Goal: Task Accomplishment & Management: Manage account settings

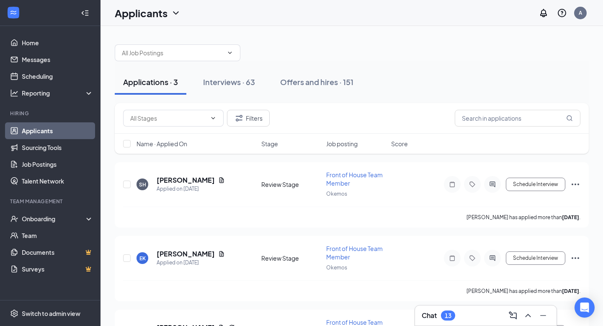
scroll to position [57, 0]
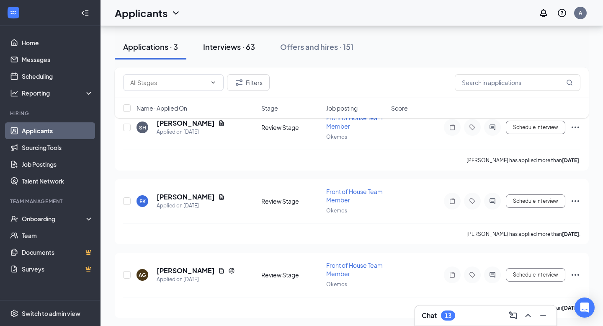
click at [238, 44] on div "Interviews · 63" at bounding box center [229, 46] width 52 height 10
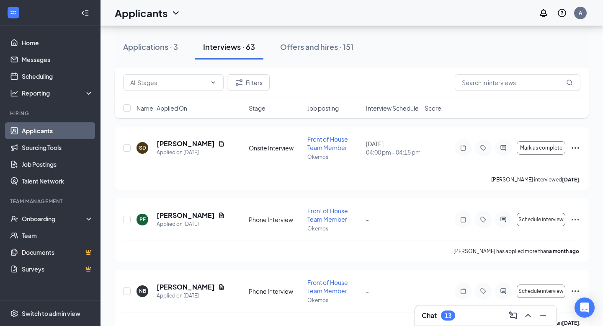
scroll to position [4352, 0]
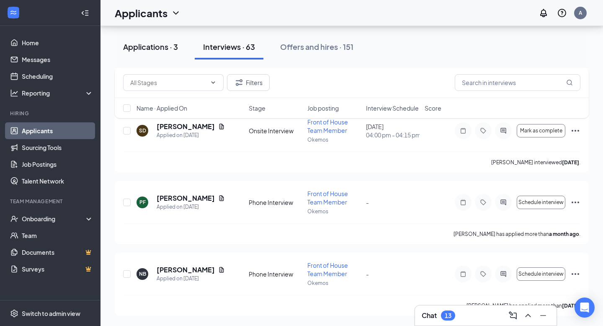
click at [165, 47] on div "Applications · 3" at bounding box center [150, 46] width 55 height 10
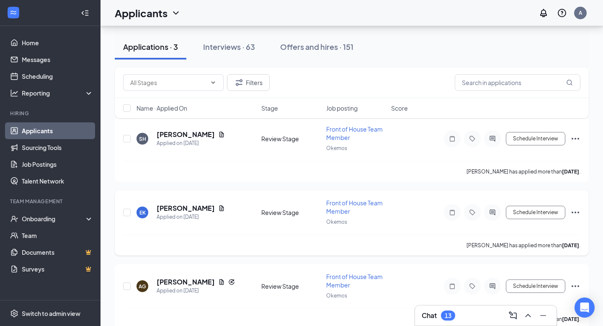
scroll to position [57, 0]
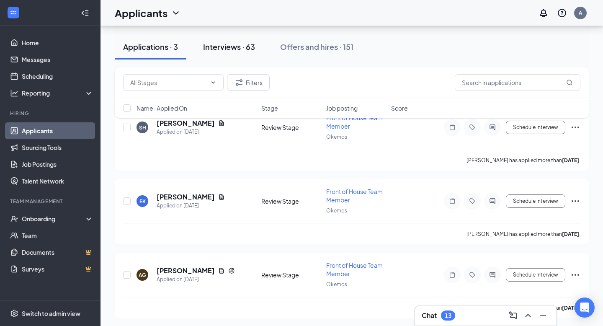
click at [246, 39] on button "Interviews · 63" at bounding box center [229, 46] width 69 height 25
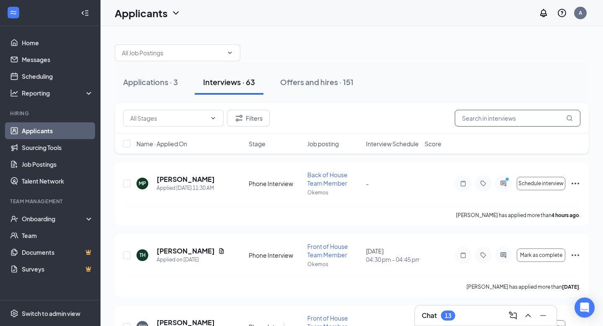
click at [492, 124] on input "text" at bounding box center [518, 118] width 126 height 17
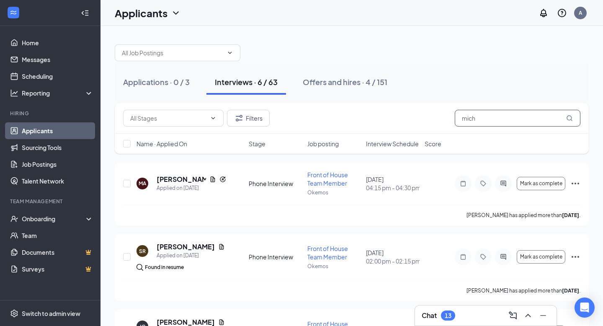
type input "mich"
